Goal: Task Accomplishment & Management: Manage account settings

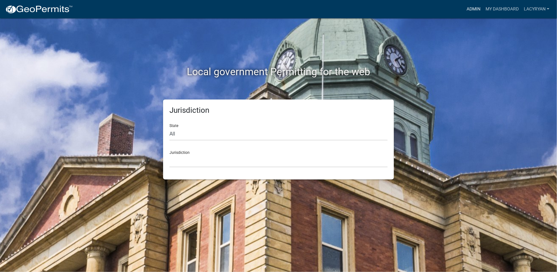
click at [473, 6] on link "Admin" at bounding box center [473, 9] width 19 height 12
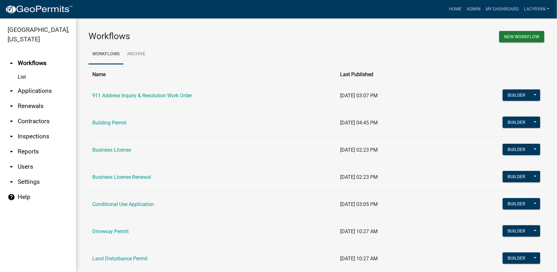
click at [26, 89] on link "arrow_drop_down Applications" at bounding box center [38, 91] width 76 height 15
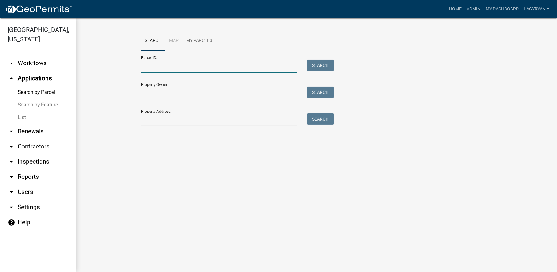
click at [180, 69] on input "Parcel ID:" at bounding box center [219, 66] width 157 height 13
type input "3068 039b"
click at [331, 64] on button "Search" at bounding box center [320, 65] width 27 height 11
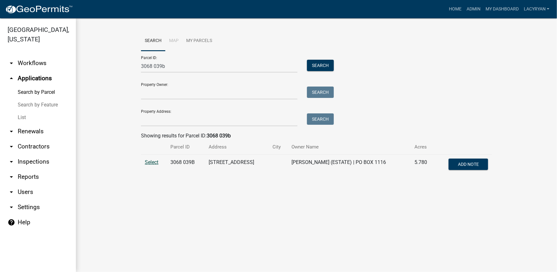
click at [150, 164] on span "Select" at bounding box center [152, 162] width 14 height 6
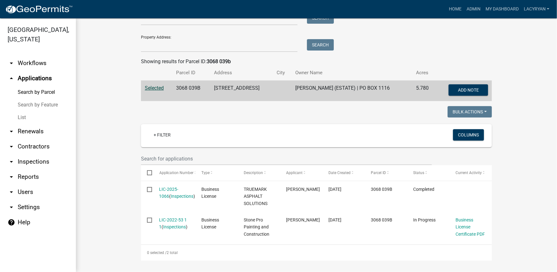
scroll to position [75, 0]
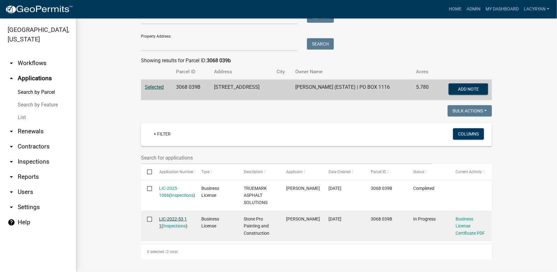
click at [174, 218] on link "LIC-2022-53 1 1" at bounding box center [173, 223] width 28 height 12
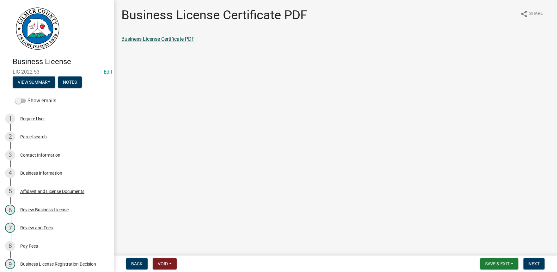
click at [173, 37] on link "Business License Certificate PDF" at bounding box center [157, 39] width 73 height 6
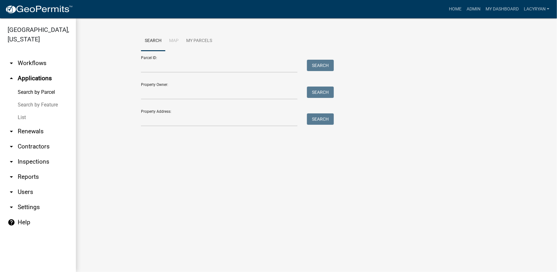
click at [12, 131] on icon "arrow_drop_down" at bounding box center [12, 132] width 8 height 8
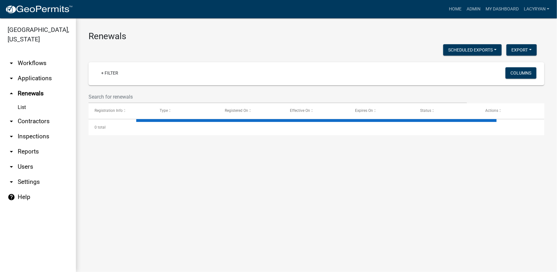
select select "3: 100"
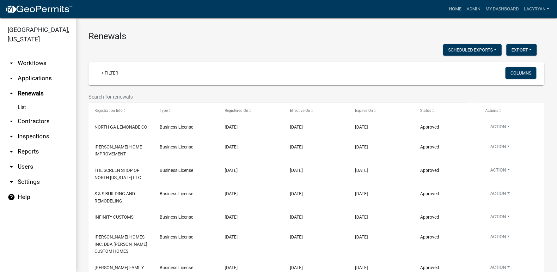
click at [431, 110] on span "Status" at bounding box center [425, 111] width 11 height 4
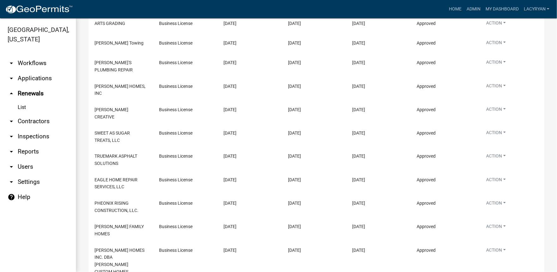
scroll to position [2142, 0]
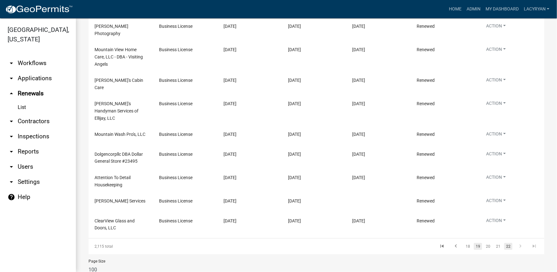
click at [477, 243] on link "19" at bounding box center [478, 246] width 8 height 7
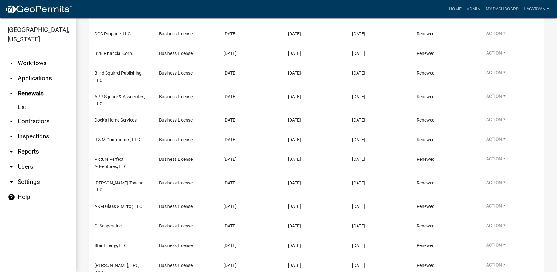
scroll to position [2015, 0]
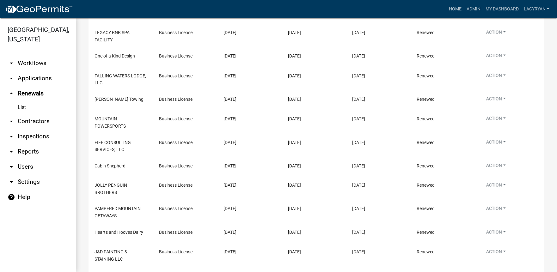
scroll to position [2156, 0]
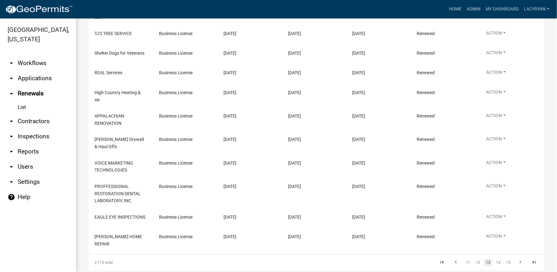
scroll to position [2078, 0]
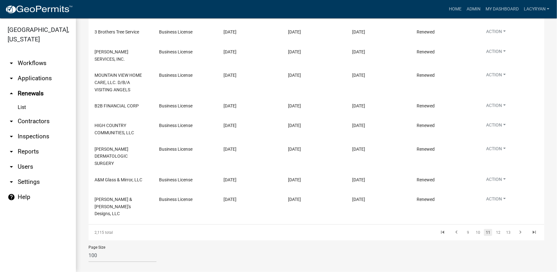
scroll to position [2007, 0]
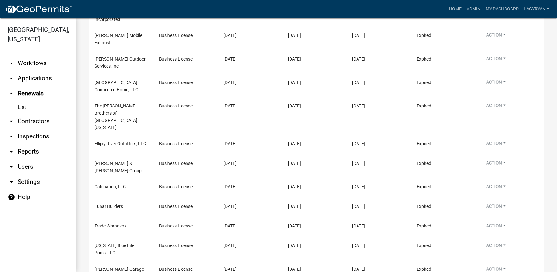
scroll to position [2025, 0]
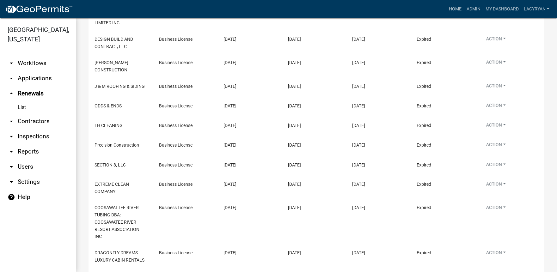
scroll to position [2104, 0]
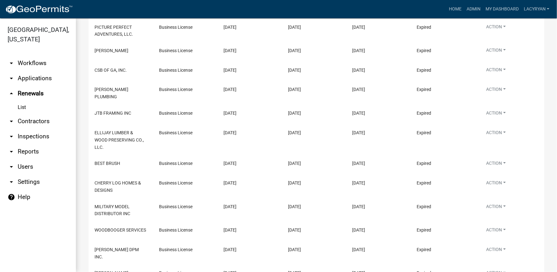
scroll to position [2131, 0]
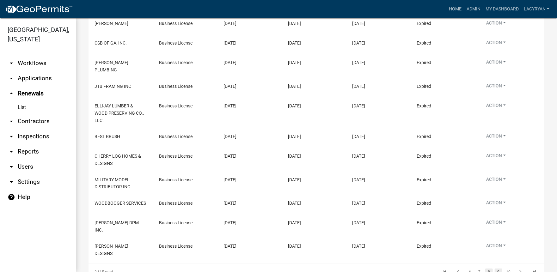
click at [495, 269] on link "9" at bounding box center [499, 272] width 8 height 7
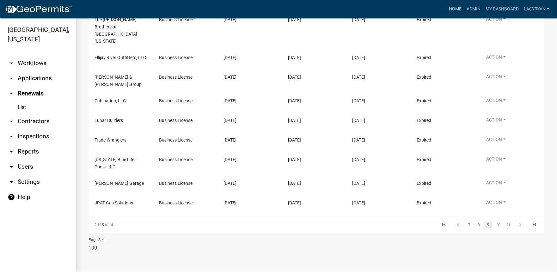
scroll to position [2026, 0]
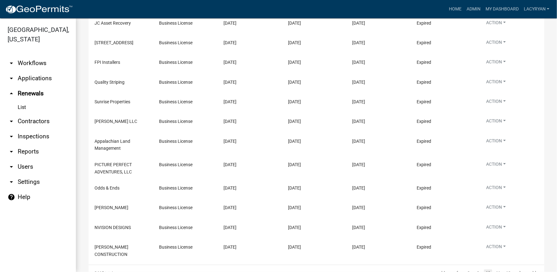
scroll to position [1989, 0]
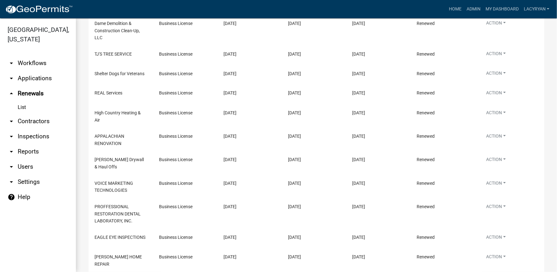
scroll to position [2078, 0]
